Goal: Participate in discussion: Participate in discussion

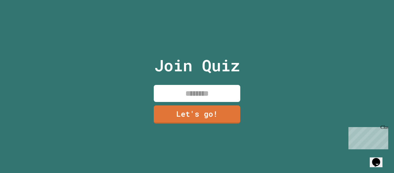
click at [179, 92] on input at bounding box center [197, 93] width 86 height 17
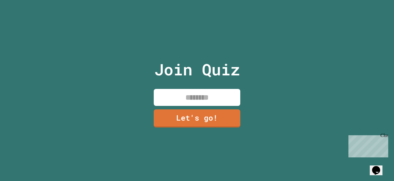
click at [220, 106] on input at bounding box center [197, 97] width 86 height 17
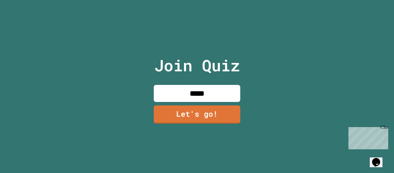
type input "*****"
